Goal: Download file/media

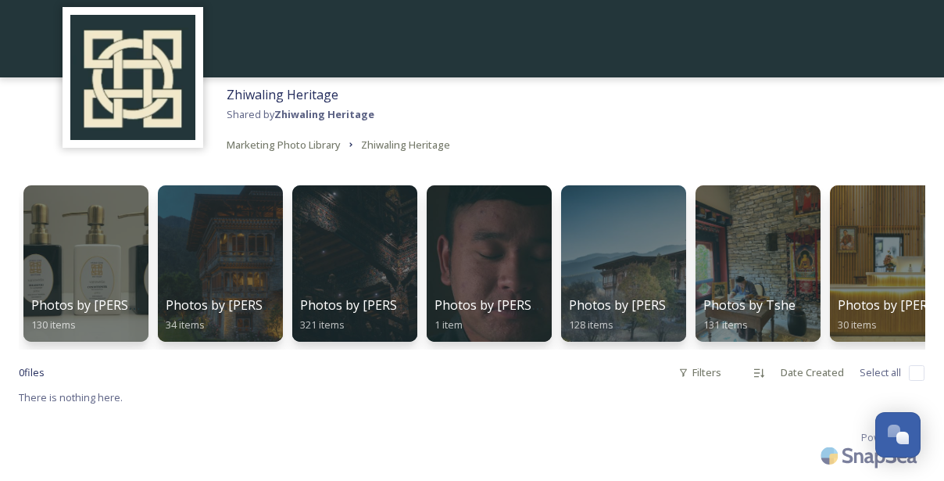
scroll to position [71, 0]
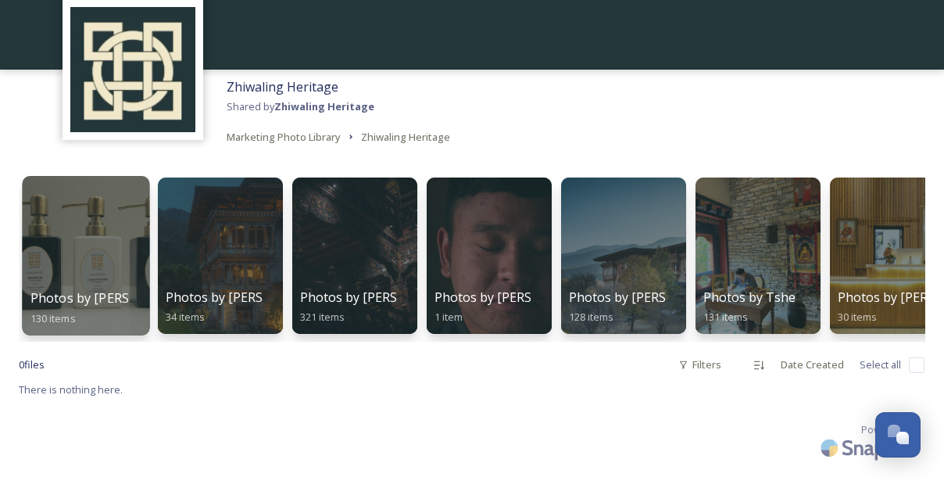
click at [109, 226] on div at bounding box center [85, 255] width 127 height 159
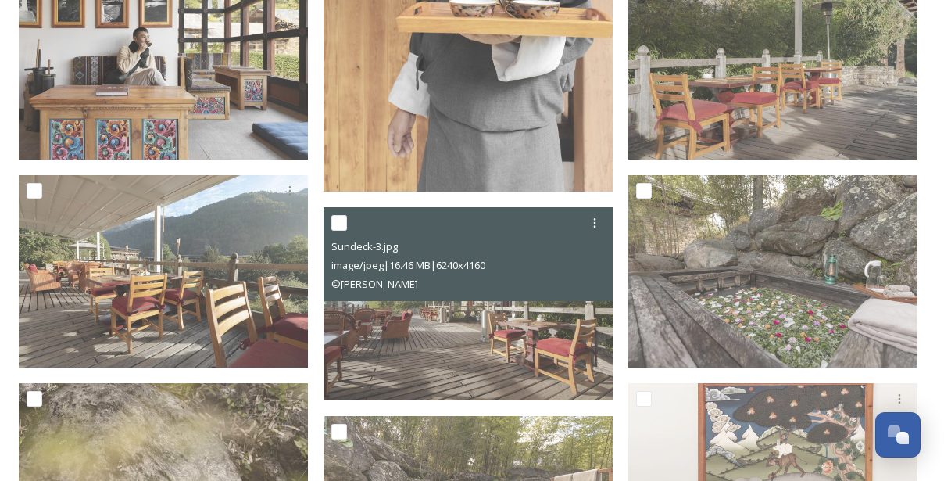
scroll to position [625, 0]
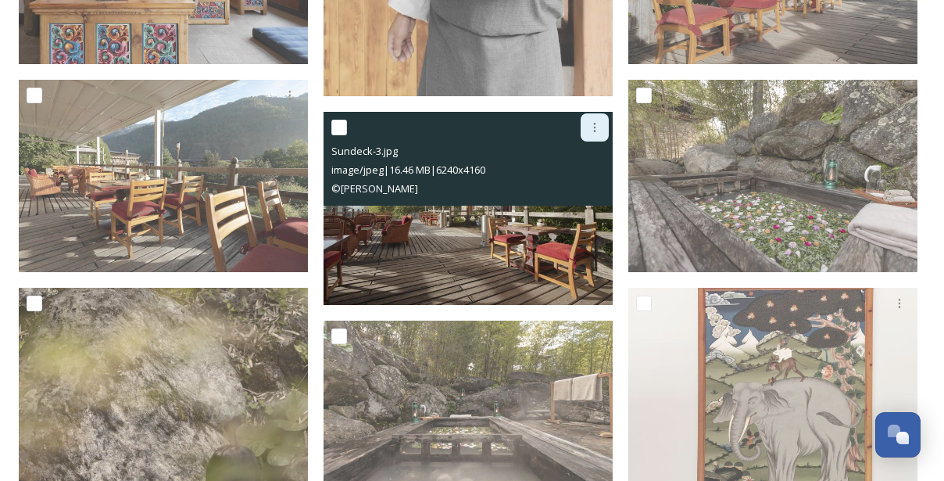
click at [592, 118] on div at bounding box center [595, 127] width 28 height 28
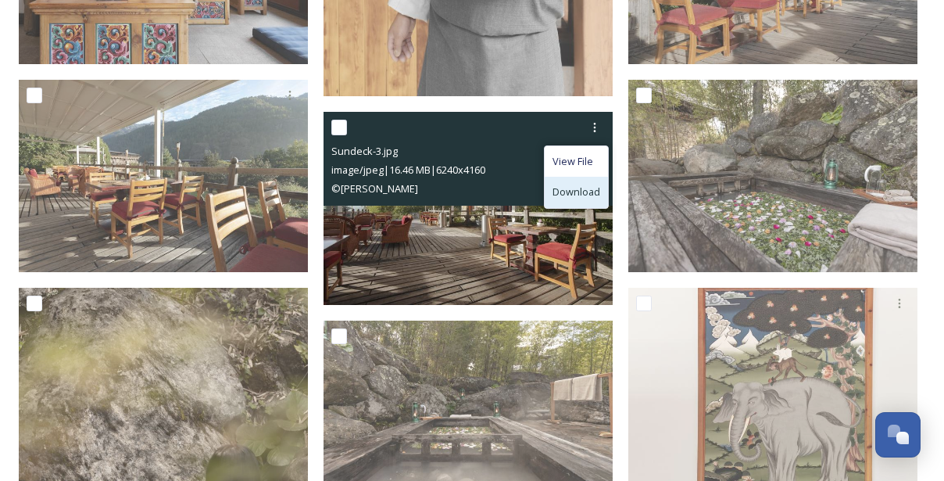
click at [586, 178] on div "Download" at bounding box center [576, 192] width 63 height 30
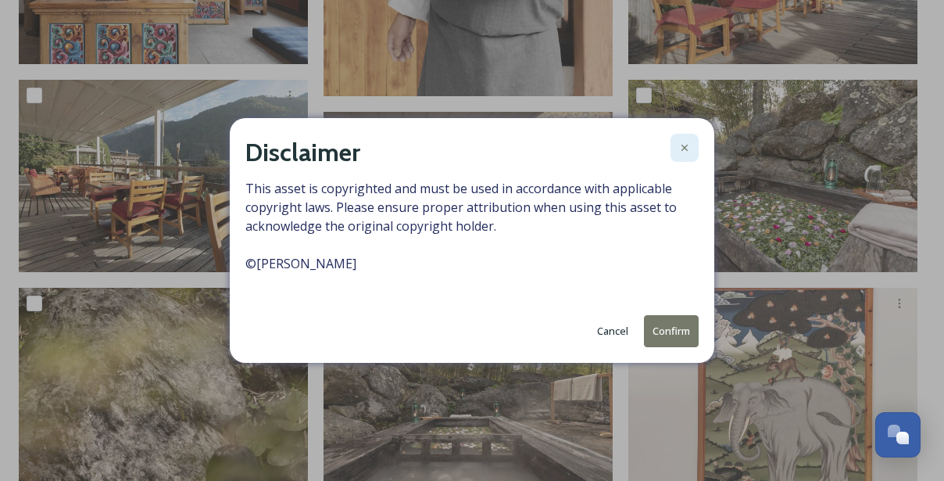
click at [689, 144] on icon at bounding box center [684, 147] width 13 height 13
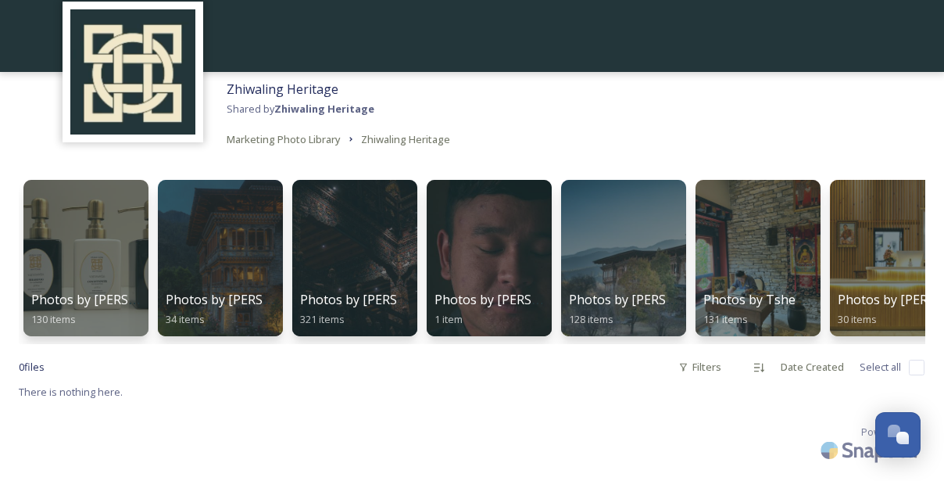
scroll to position [71, 0]
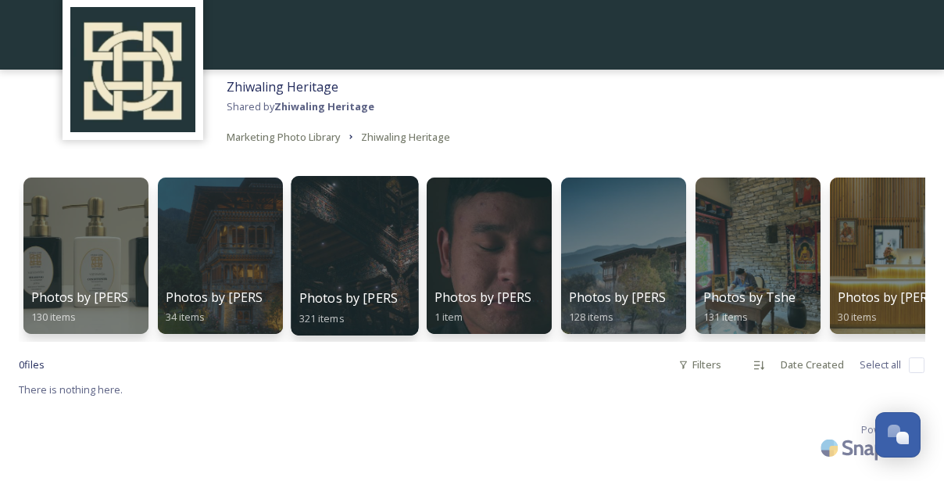
click at [351, 257] on div at bounding box center [354, 255] width 127 height 159
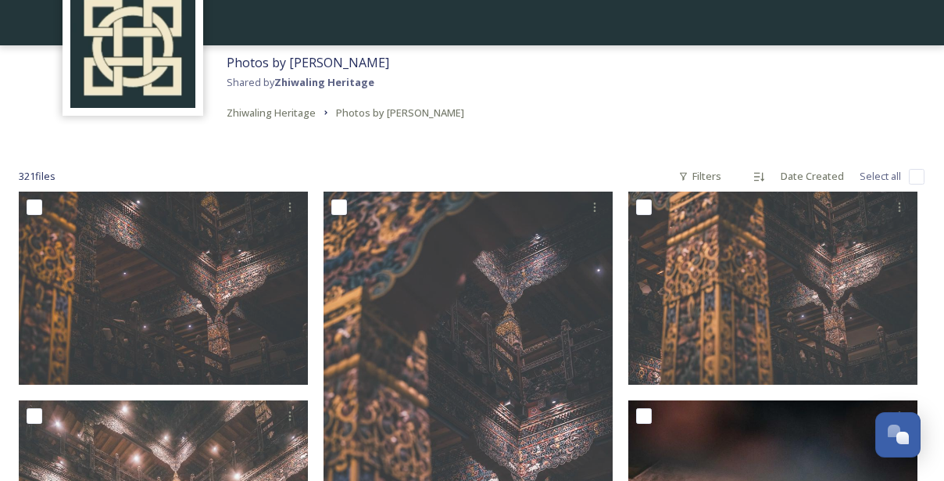
scroll to position [97, 0]
